Goal: Information Seeking & Learning: Learn about a topic

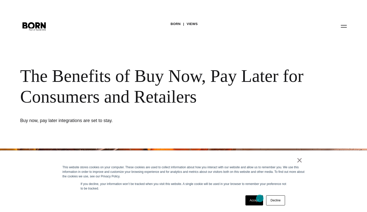
click at [260, 199] on link "Accept" at bounding box center [254, 200] width 18 height 10
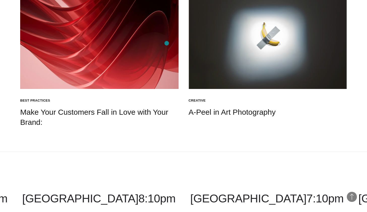
scroll to position [1514, 0]
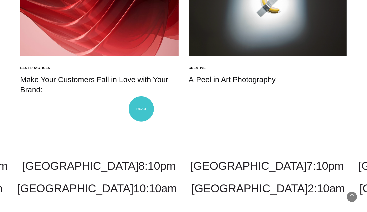
click at [141, 56] on img at bounding box center [99, 11] width 158 height 89
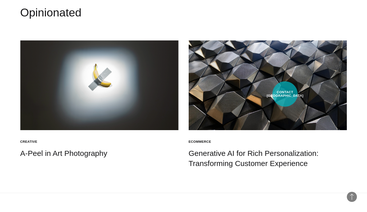
scroll to position [821, 0]
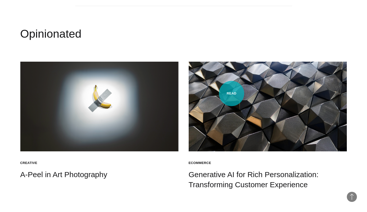
click at [231, 93] on img at bounding box center [268, 106] width 158 height 89
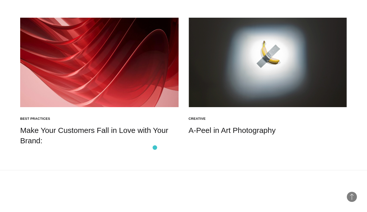
scroll to position [992, 0]
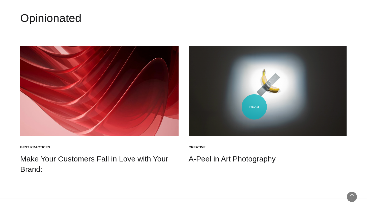
click at [254, 107] on img at bounding box center [268, 90] width 158 height 89
